Goal: Transaction & Acquisition: Purchase product/service

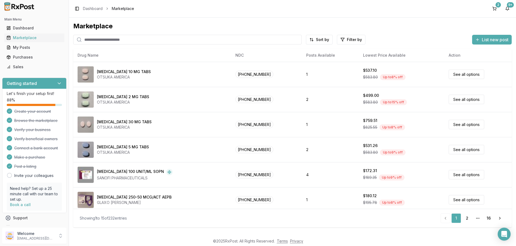
click at [125, 39] on input "search" at bounding box center [187, 40] width 228 height 10
paste input "**********"
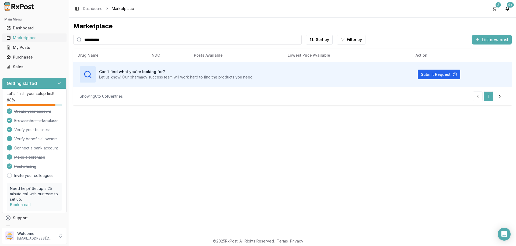
type input "**********"
click at [25, 40] on div "Marketplace" at bounding box center [34, 37] width 56 height 5
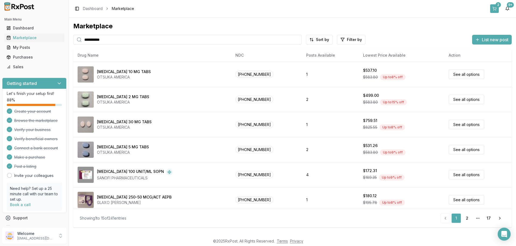
click at [495, 7] on button "2" at bounding box center [494, 8] width 9 height 9
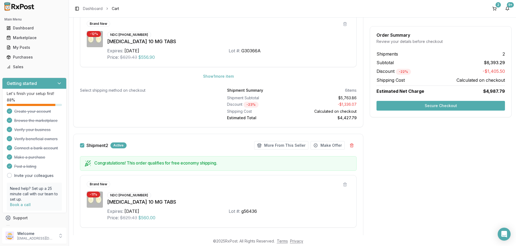
scroll to position [409, 0]
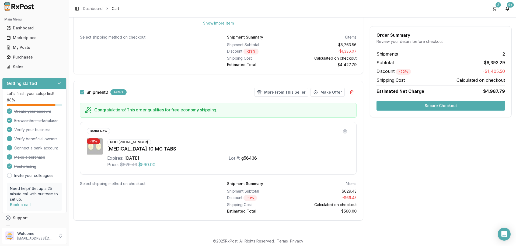
click at [447, 105] on button "Secure Checkout" at bounding box center [441, 106] width 128 height 10
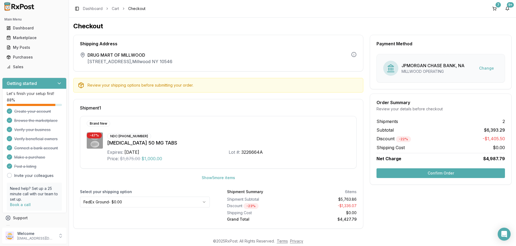
click at [435, 170] on button "Confirm Order" at bounding box center [441, 173] width 128 height 10
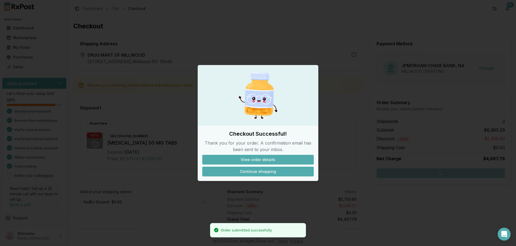
click at [259, 171] on button "Continue shopping" at bounding box center [258, 171] width 112 height 10
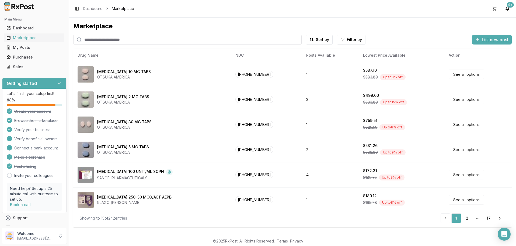
click at [116, 40] on input "search" at bounding box center [187, 40] width 228 height 10
paste input "**********"
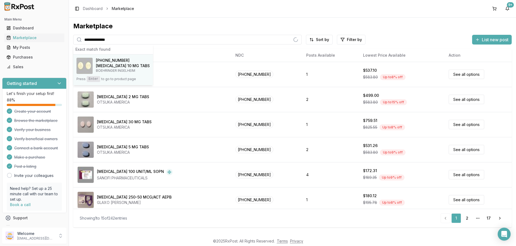
type input "**********"
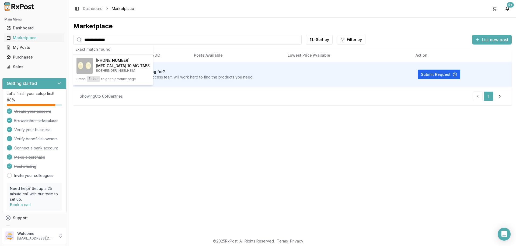
click at [119, 65] on h4 "[MEDICAL_DATA] 10 MG TABS" at bounding box center [123, 65] width 54 height 5
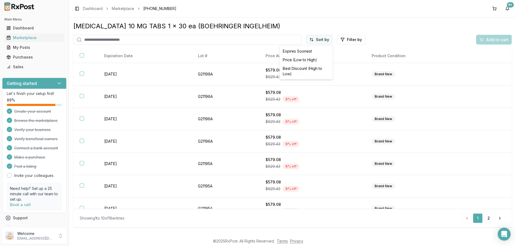
click at [323, 39] on html "Main Menu Dashboard Marketplace My Posts Purchases Sales Getting started Let's …" at bounding box center [258, 123] width 516 height 246
click at [298, 59] on div "Price (Low to High)" at bounding box center [306, 59] width 51 height 9
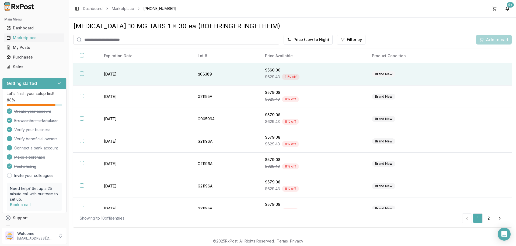
click at [82, 74] on button "button" at bounding box center [82, 73] width 4 height 4
click at [494, 40] on span "Add to cart" at bounding box center [497, 39] width 23 height 6
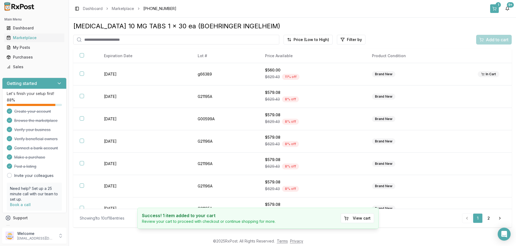
click at [497, 7] on div "1" at bounding box center [498, 4] width 5 height 5
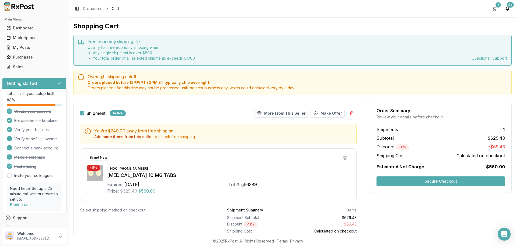
scroll to position [27, 0]
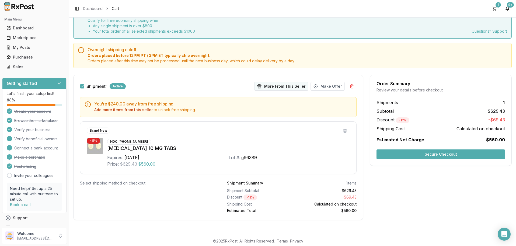
click at [283, 85] on button "More From This Seller" at bounding box center [281, 86] width 54 height 9
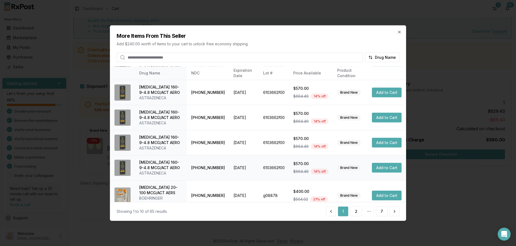
scroll to position [134, 0]
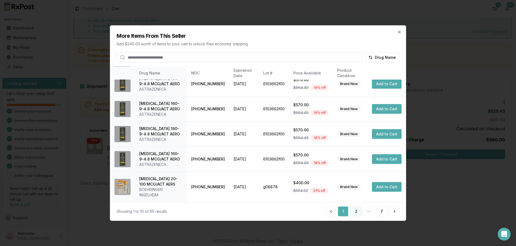
click at [358, 210] on button "2" at bounding box center [356, 211] width 12 height 10
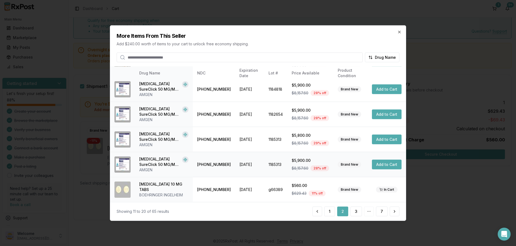
scroll to position [0, 0]
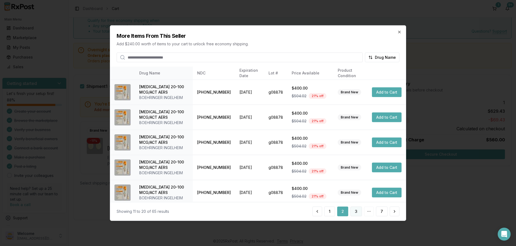
click at [356, 211] on button "3" at bounding box center [356, 211] width 12 height 10
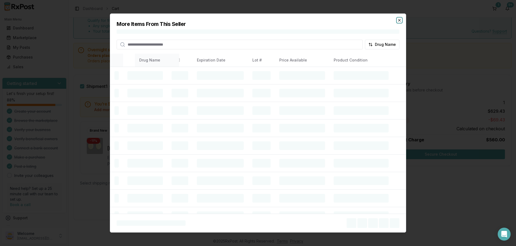
click at [400, 19] on icon "button" at bounding box center [399, 20] width 4 height 4
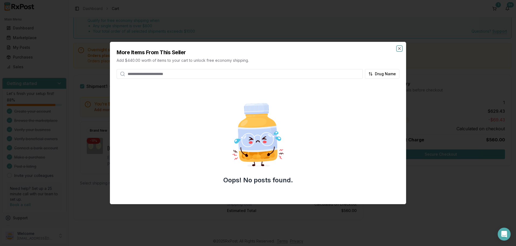
scroll to position [27, 0]
